Goal: Task Accomplishment & Management: Manage account settings

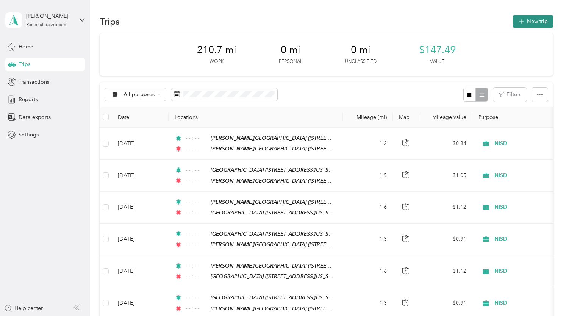
click at [535, 21] on button "New trip" at bounding box center [533, 21] width 40 height 13
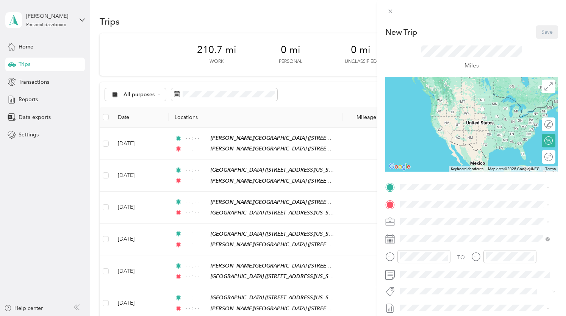
click at [453, 219] on strong "Wilson Middle School" at bounding box center [491, 218] width 101 height 7
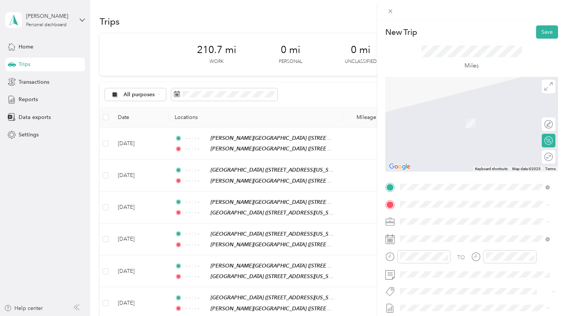
click at [484, 183] on div "TEAM Carter Elementary School 14117 Borealis Drive, 76052, Haslet, Texas, Unite…" at bounding box center [478, 174] width 127 height 19
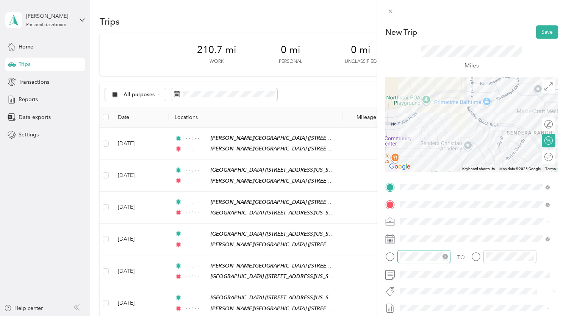
click at [445, 257] on icon "close-circle" at bounding box center [445, 256] width 5 height 5
click at [533, 259] on icon "close-circle" at bounding box center [531, 256] width 5 height 5
click at [547, 20] on div "New Trip Save This trip cannot be edited because it is either under review, app…" at bounding box center [472, 178] width 189 height 316
click at [544, 32] on button "Save" at bounding box center [547, 31] width 22 height 13
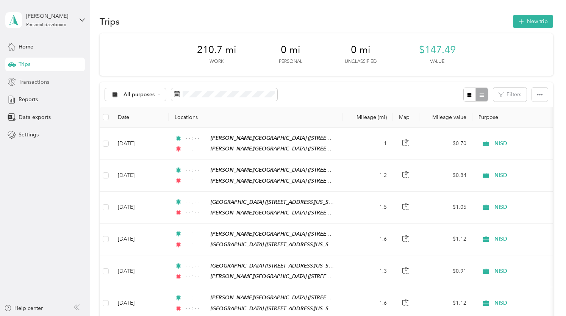
click at [48, 87] on div "Transactions" at bounding box center [45, 82] width 80 height 14
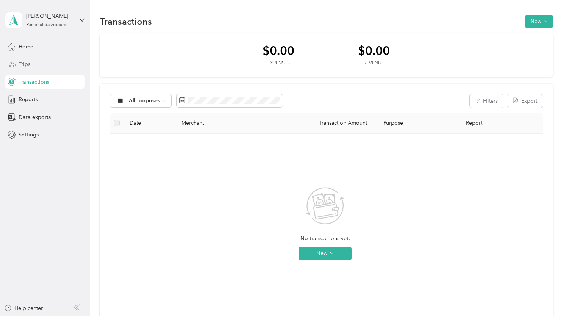
click at [48, 68] on div "Trips" at bounding box center [45, 65] width 80 height 14
